Goal: Task Accomplishment & Management: Manage account settings

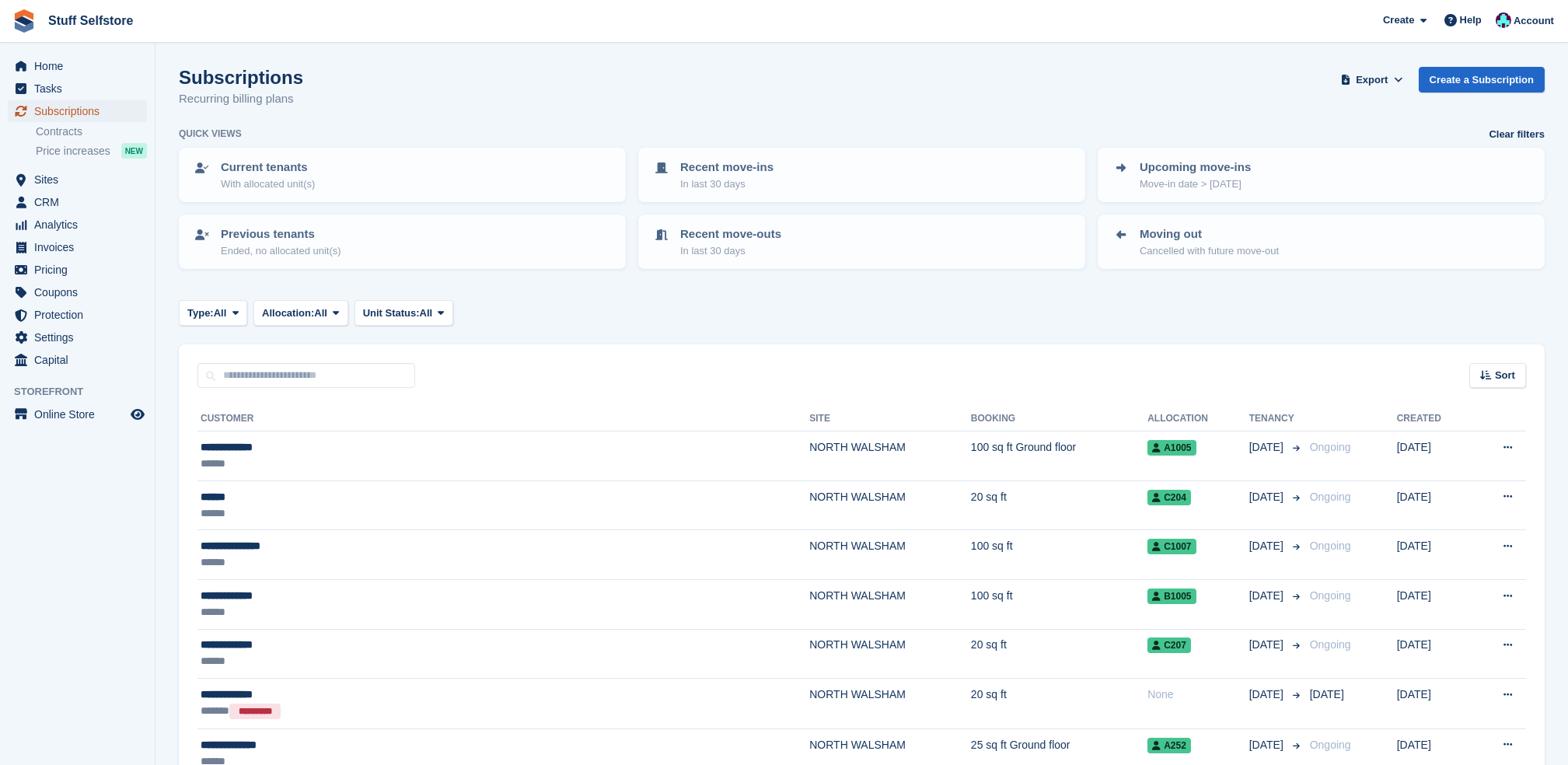
click at [112, 113] on span "Subscriptions" at bounding box center [81, 111] width 93 height 22
click at [48, 58] on span "Home" at bounding box center [81, 66] width 93 height 22
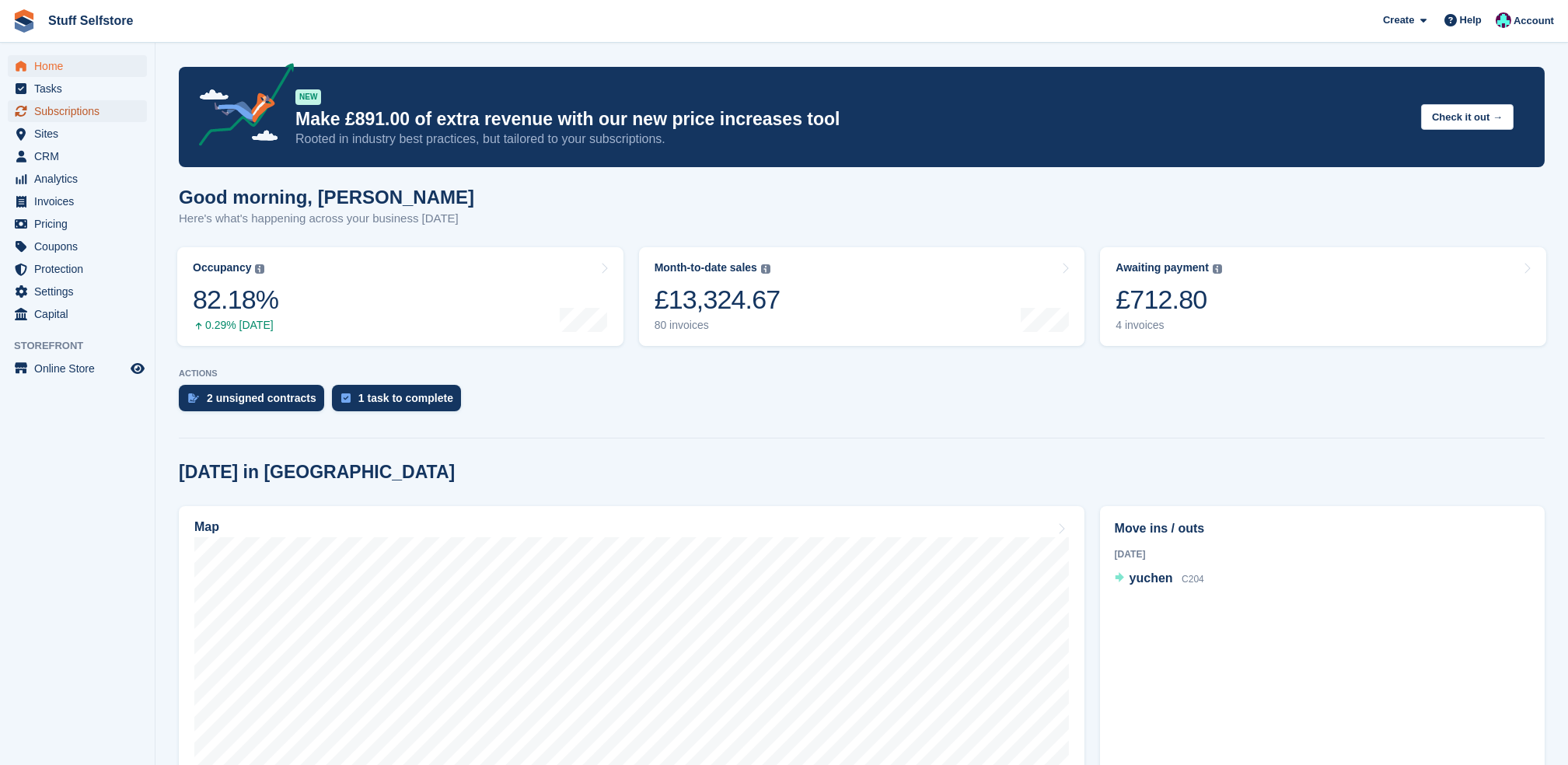
click at [56, 117] on span "Subscriptions" at bounding box center [81, 111] width 93 height 22
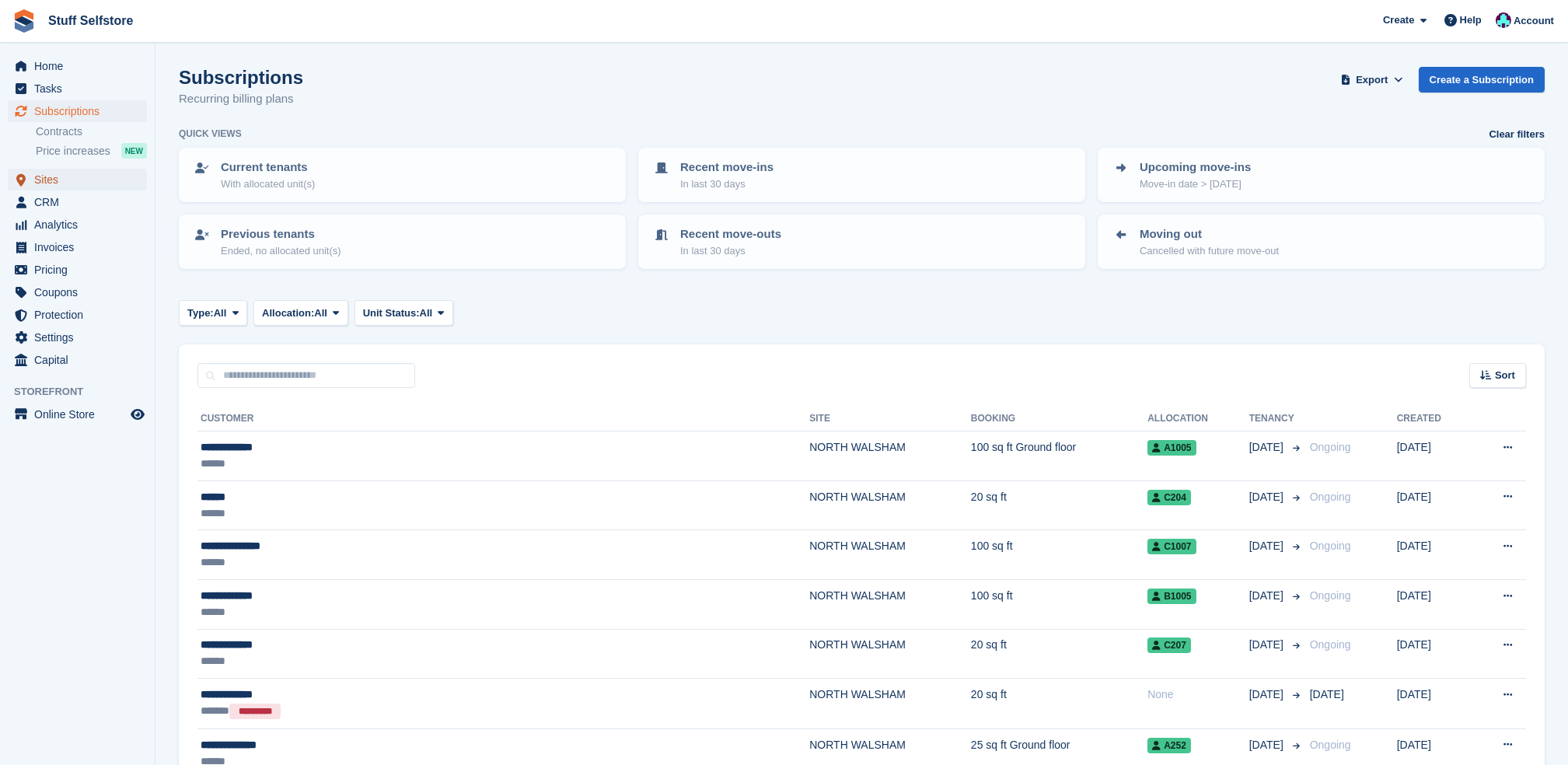
click at [43, 173] on span "Sites" at bounding box center [81, 180] width 93 height 22
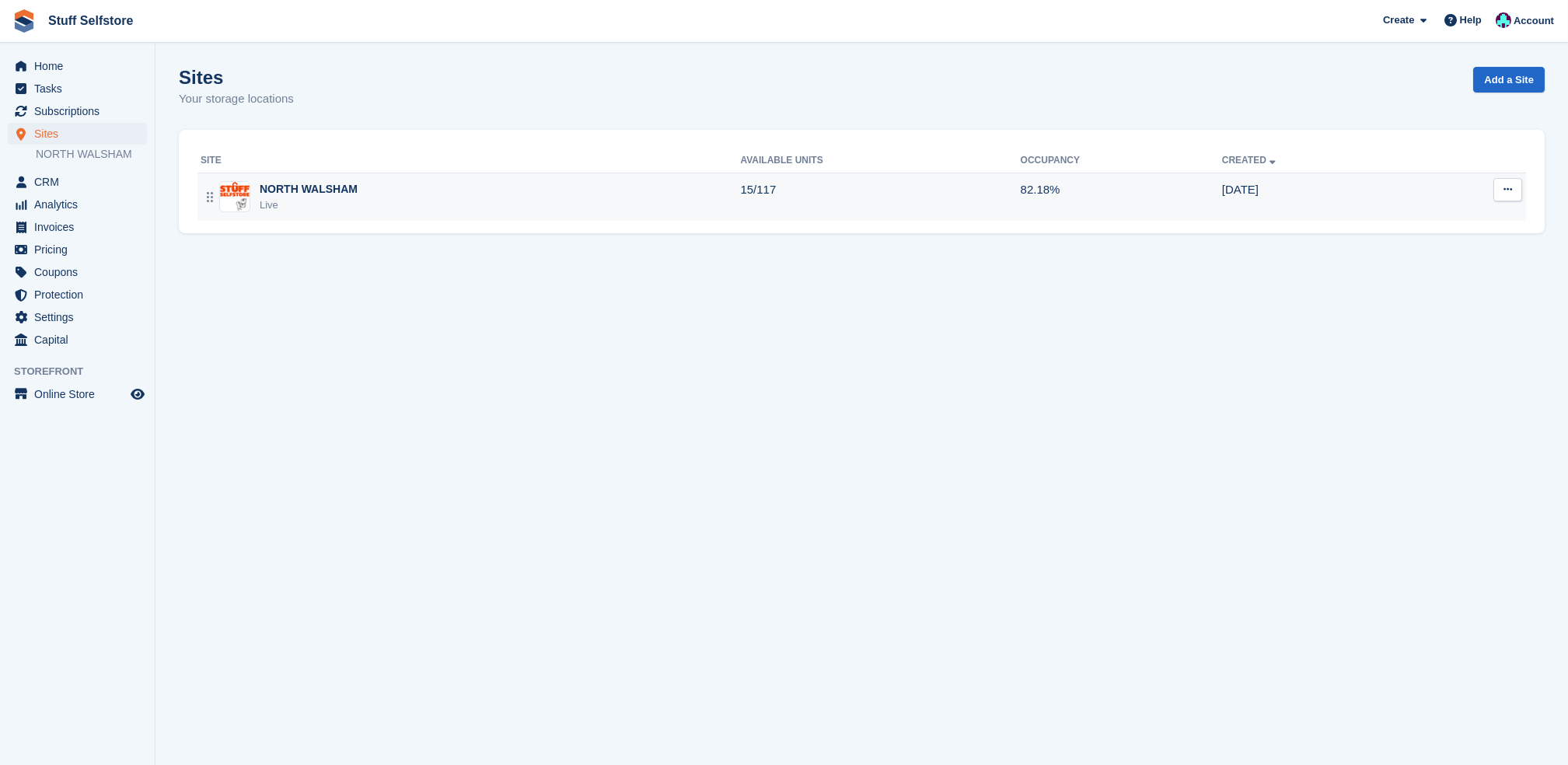
click at [1208, 216] on td "82.18%" at bounding box center [1121, 197] width 202 height 48
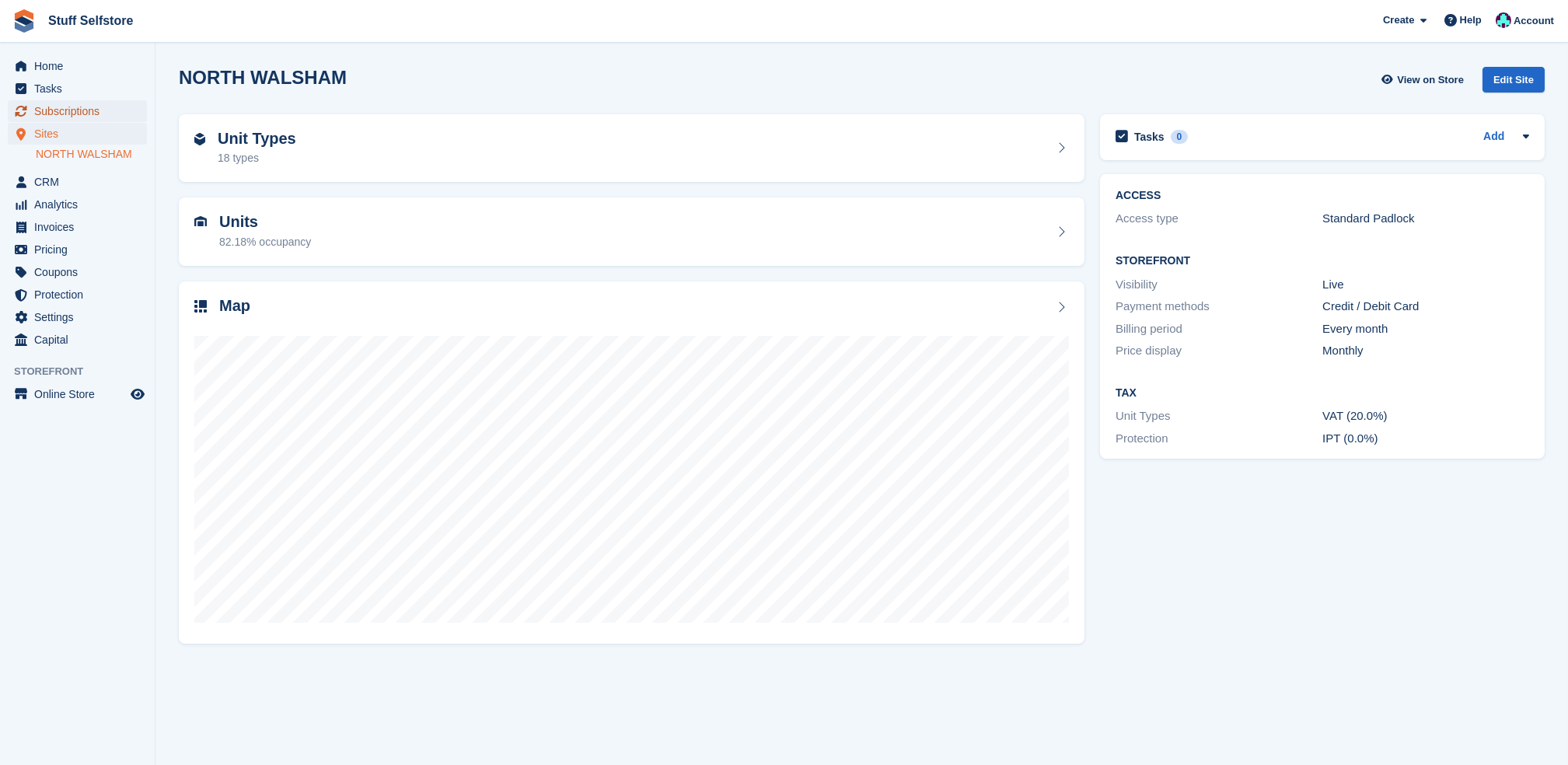
click at [69, 112] on span "Subscriptions" at bounding box center [81, 111] width 93 height 22
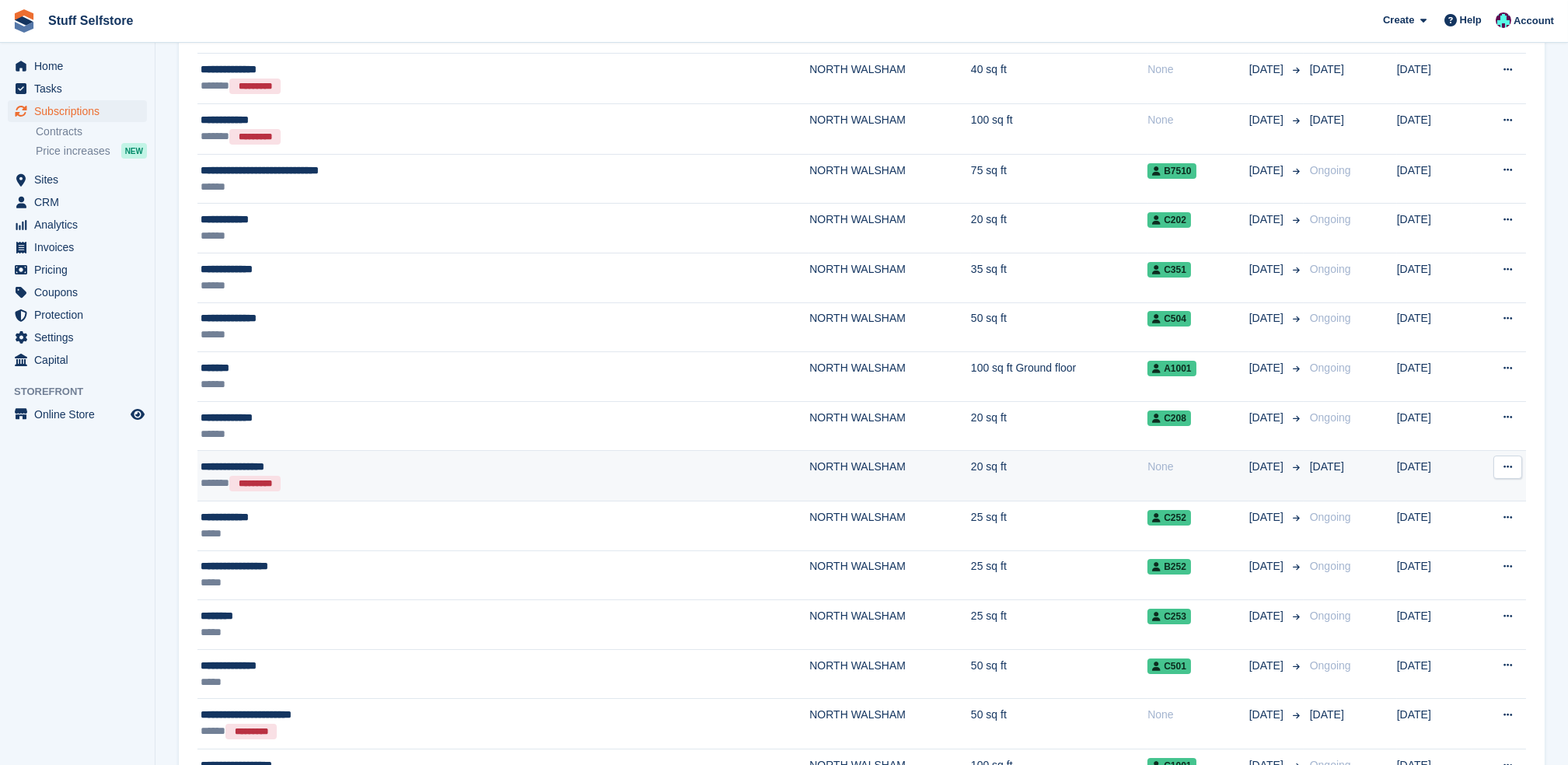
scroll to position [1036, 0]
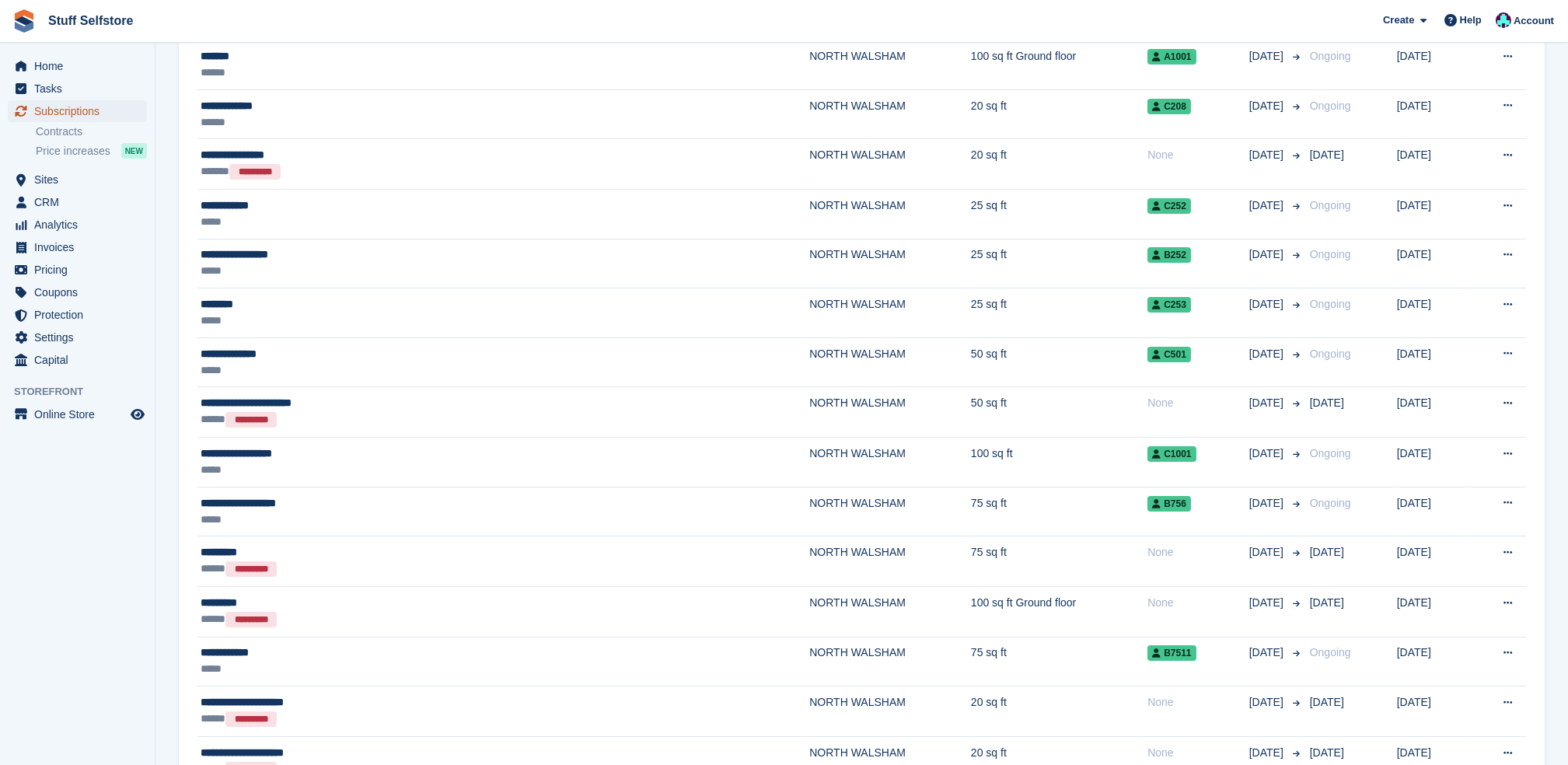
click at [107, 111] on span "Subscriptions" at bounding box center [81, 111] width 93 height 22
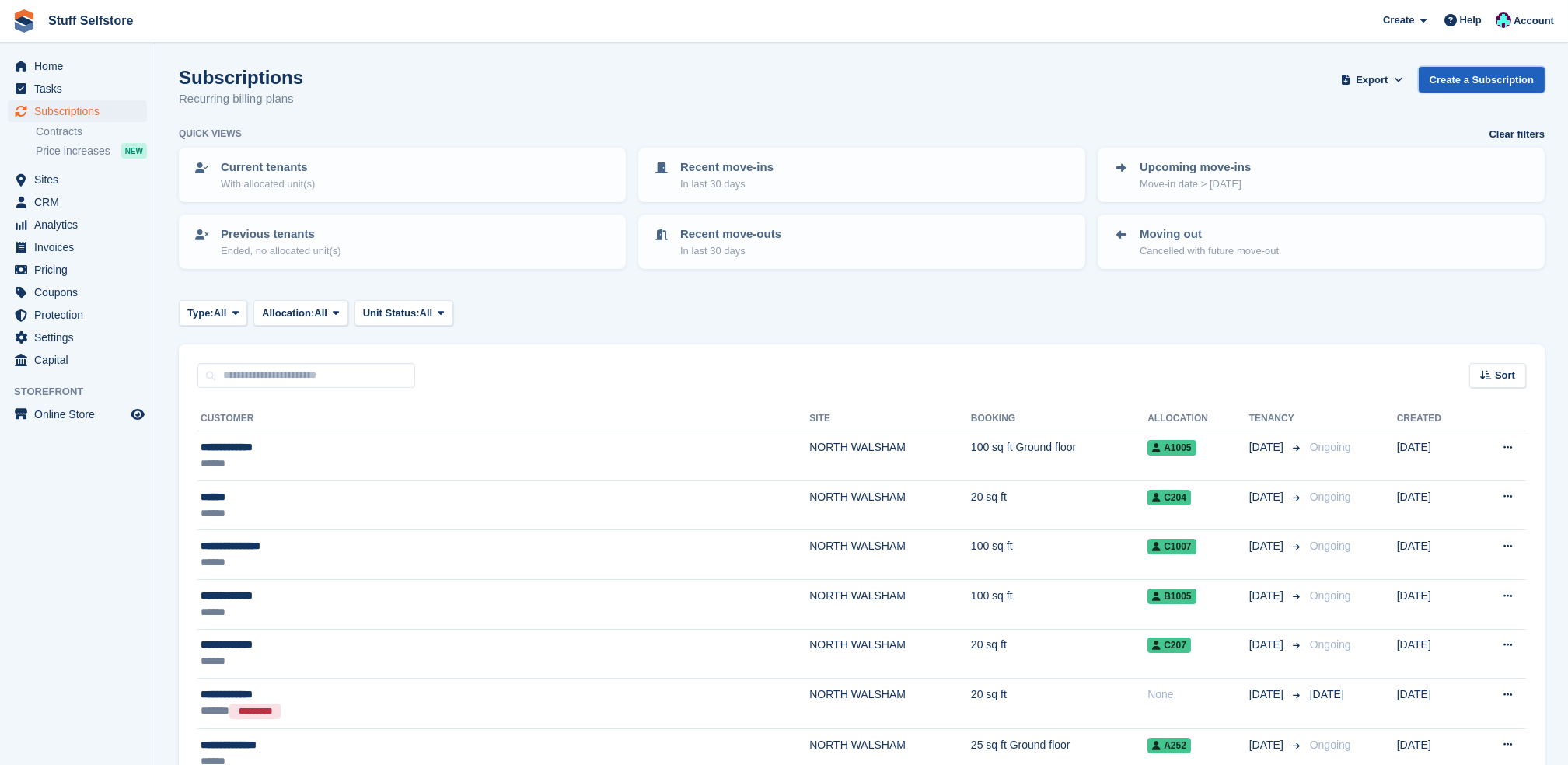
click at [1491, 79] on link "Create a Subscription" at bounding box center [1482, 79] width 126 height 26
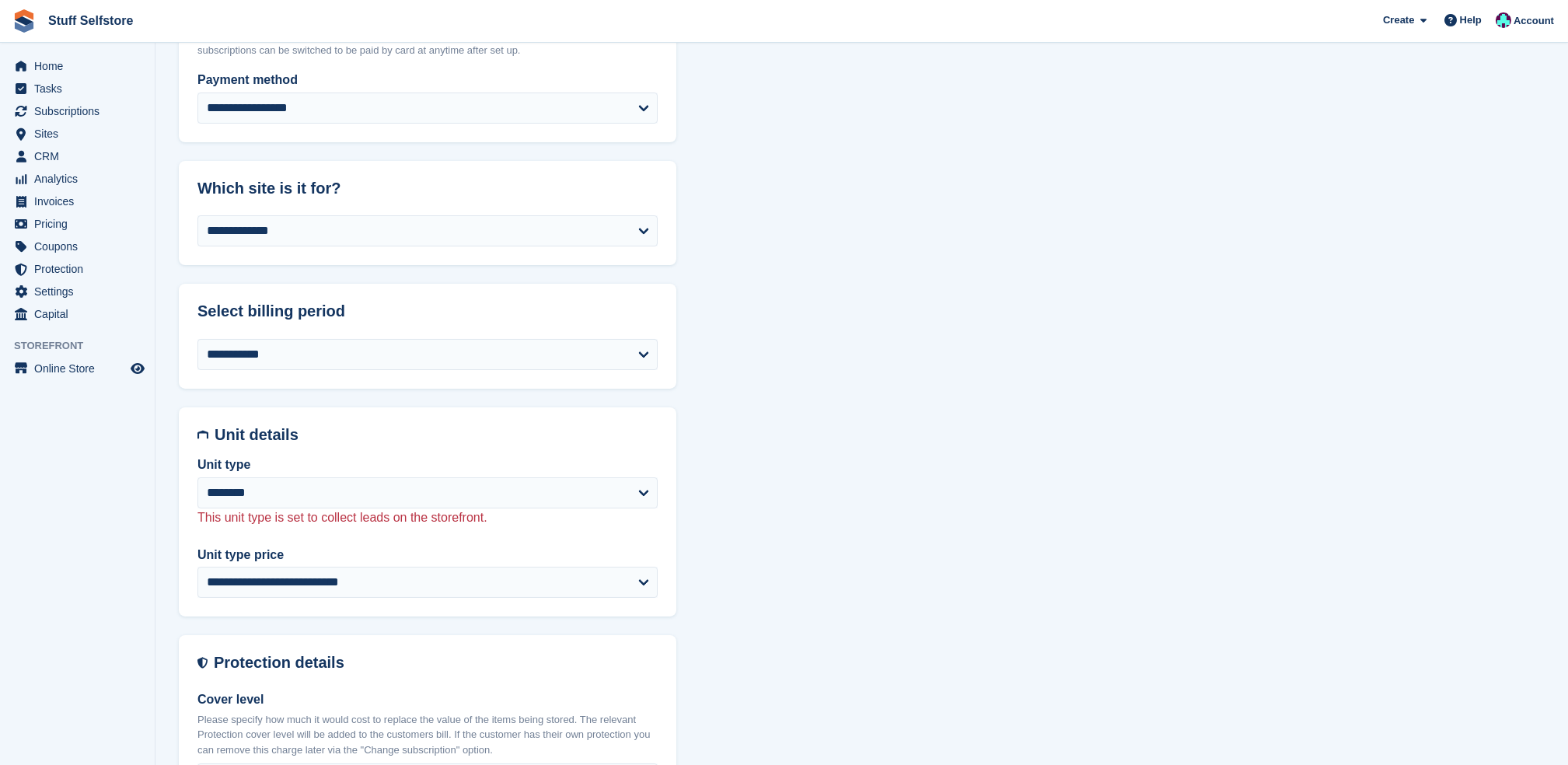
scroll to position [414, 0]
